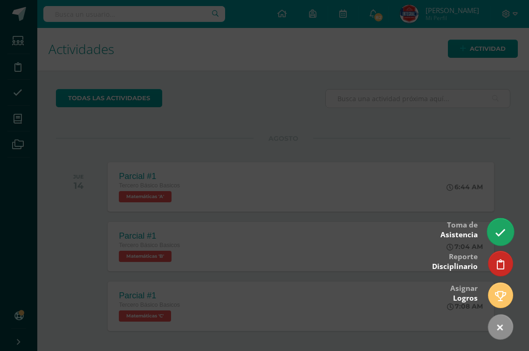
click at [496, 226] on link at bounding box center [500, 231] width 27 height 27
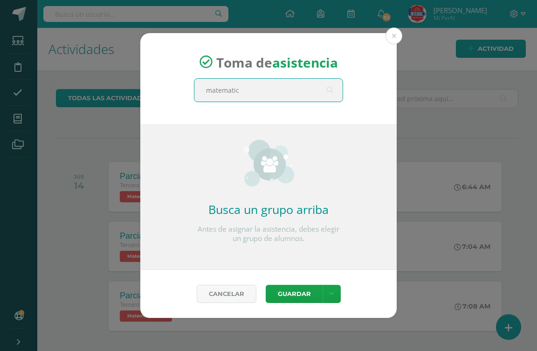
type input "matematica"
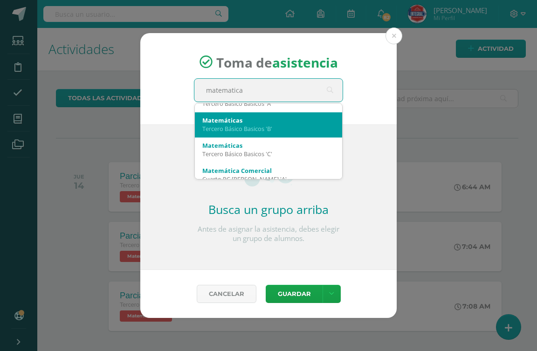
scroll to position [25, 0]
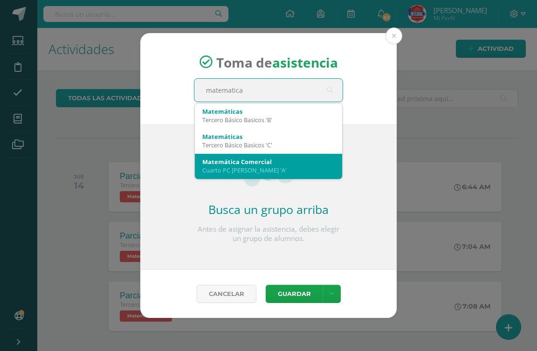
click at [287, 173] on div "Cuarto PC Perito Contador 'A'" at bounding box center [268, 170] width 132 height 8
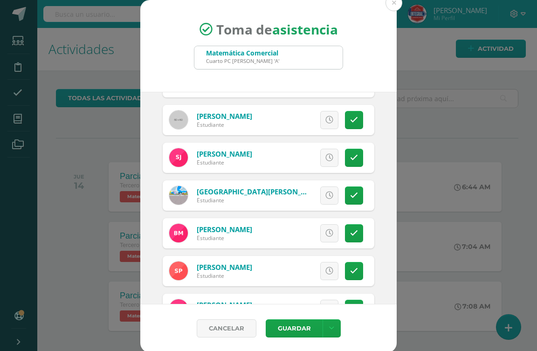
scroll to position [215, 0]
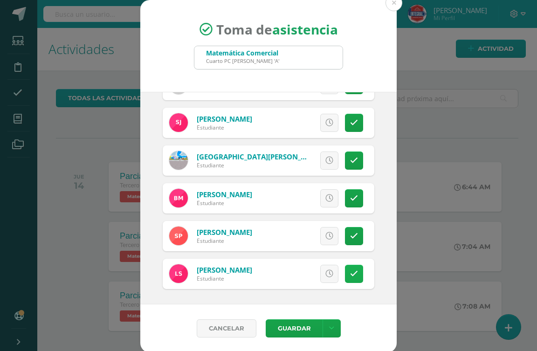
click at [350, 272] on icon at bounding box center [354, 274] width 8 height 8
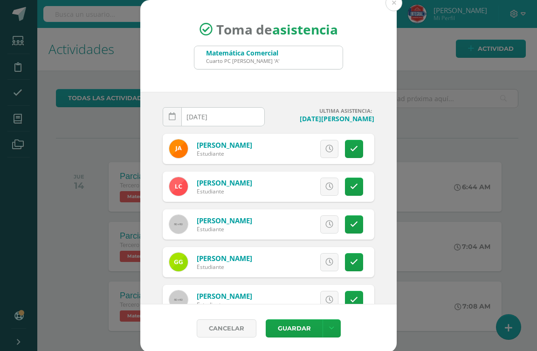
click at [351, 144] on div "Excusa Detalles sobre excusa: Añadir excusa a todas las inasistencias del día C…" at bounding box center [307, 149] width 134 height 30
click at [347, 146] on link at bounding box center [354, 149] width 18 height 18
click at [276, 326] on button "Guardar" at bounding box center [294, 328] width 57 height 18
